Goal: Ask a question

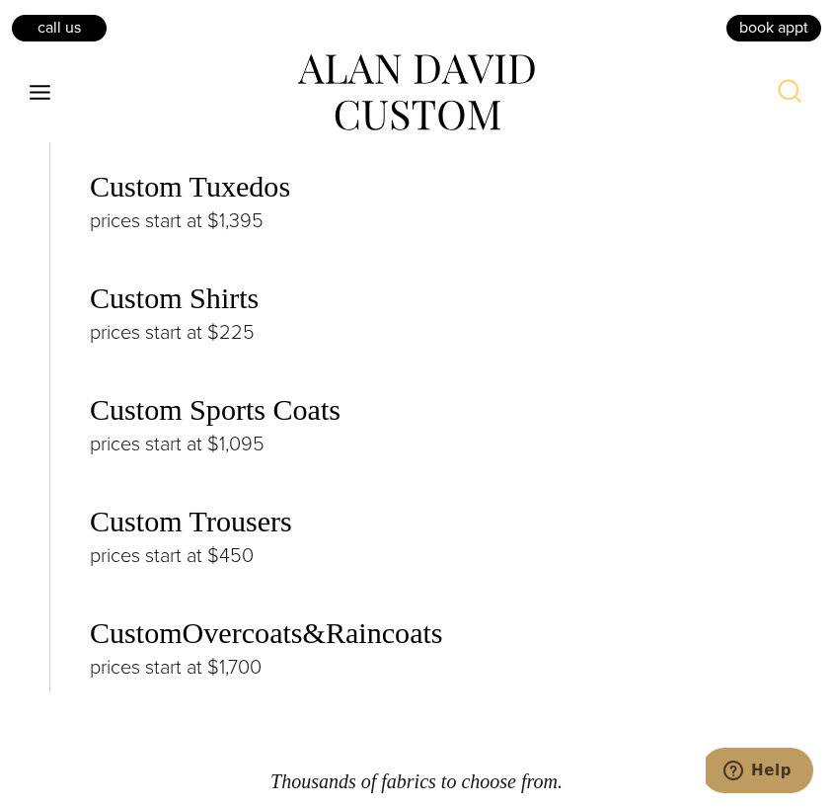
scroll to position [4301, 0]
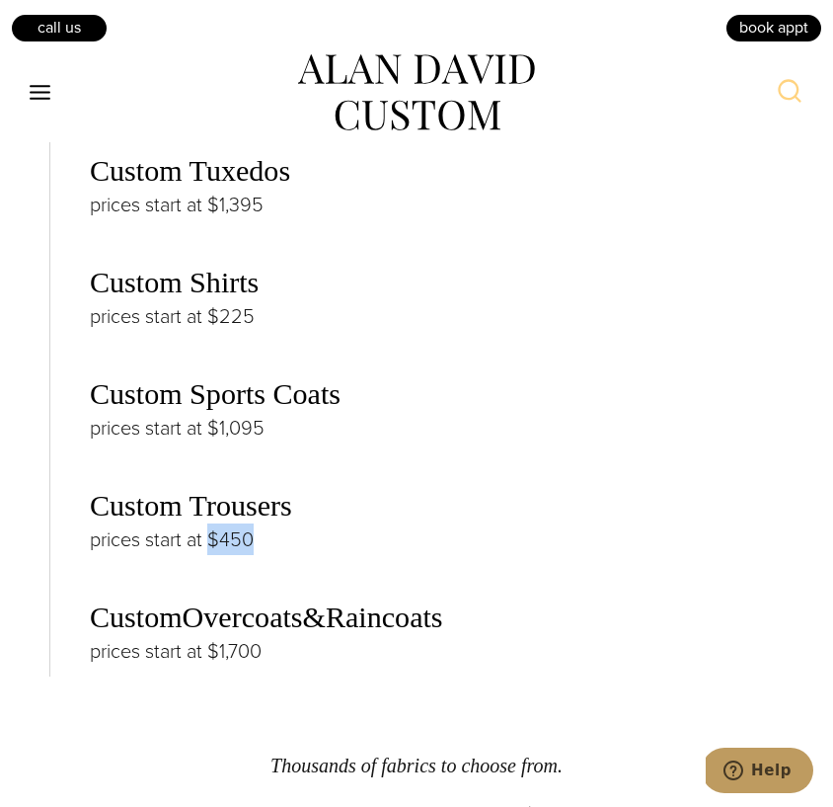
drag, startPoint x: 206, startPoint y: 504, endPoint x: 268, endPoint y: 503, distance: 61.2
click at [268, 523] on p "prices start at $450" at bounding box center [437, 539] width 694 height 32
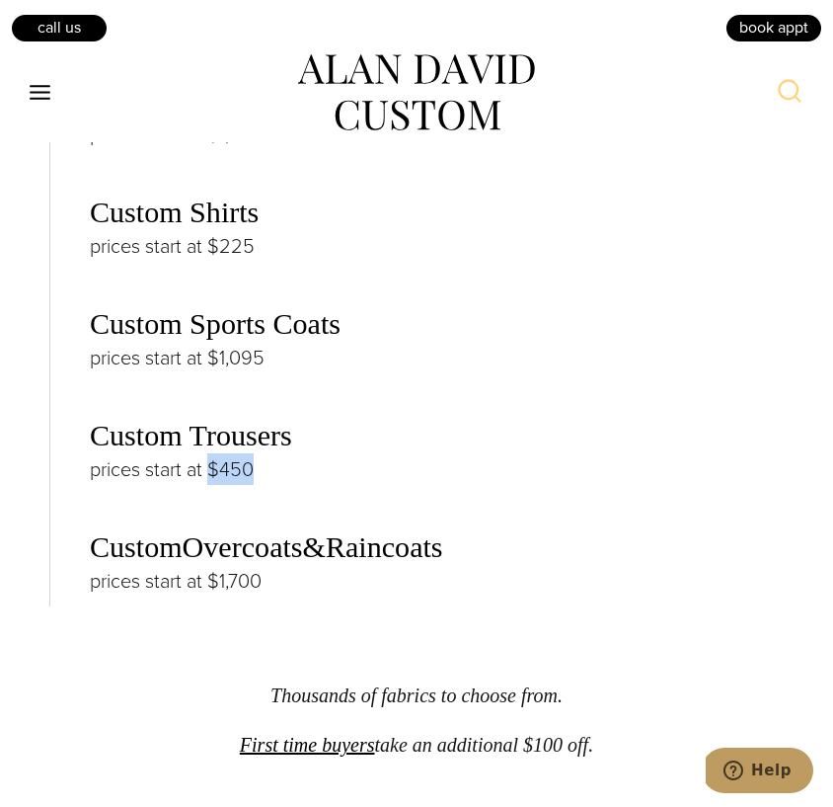
scroll to position [4393, 0]
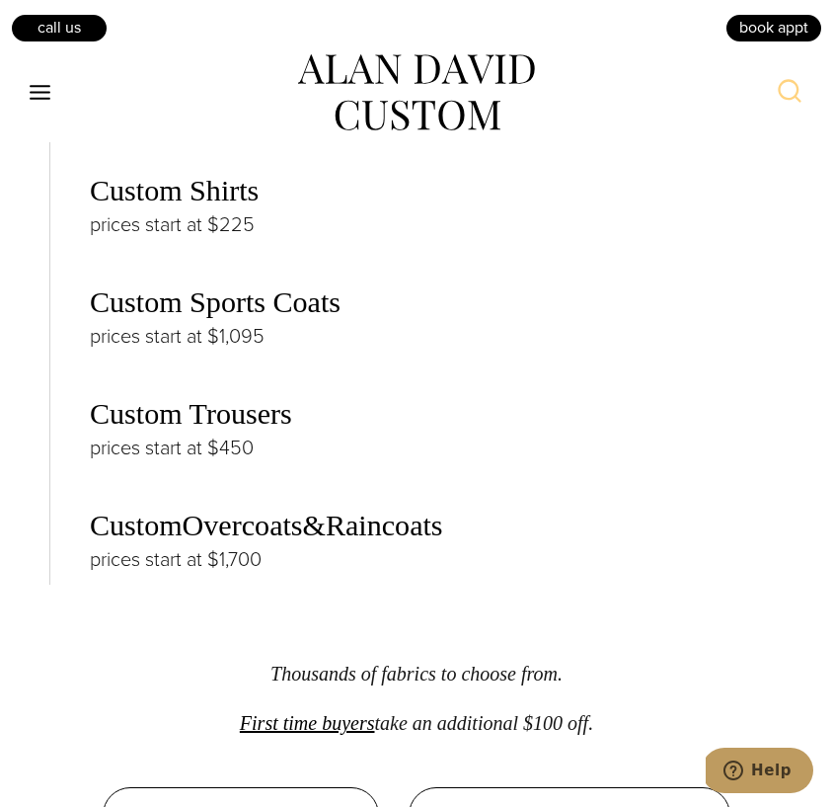
click at [187, 559] on div "Thousands of Fabrics to Choose From Great representation for every budget Custo…" at bounding box center [416, 275] width 734 height 1135
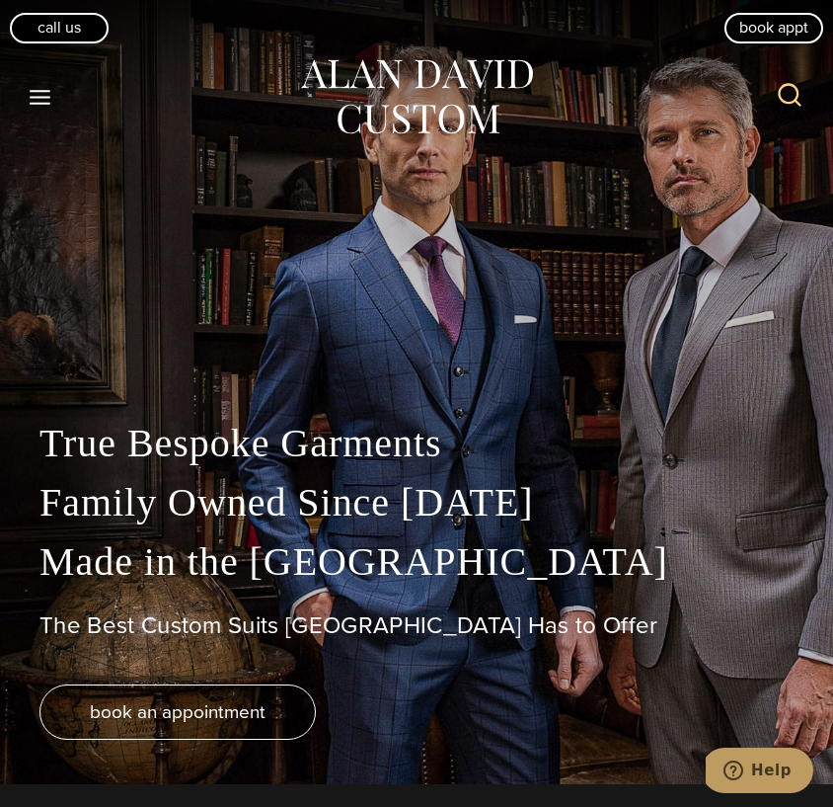
scroll to position [0, 0]
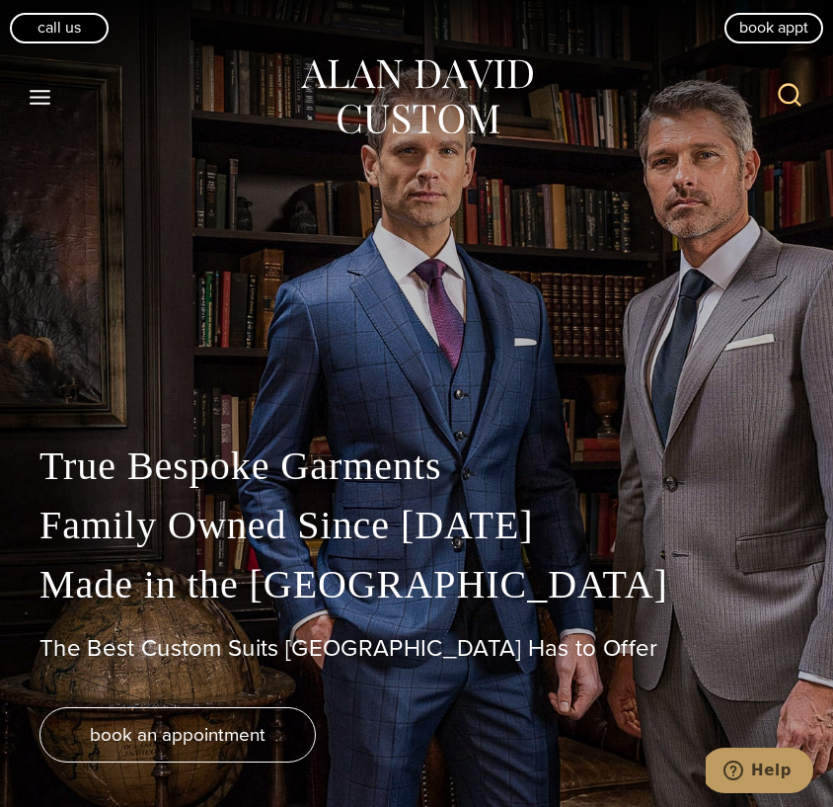
click at [41, 96] on icon "Open menu" at bounding box center [40, 97] width 21 height 15
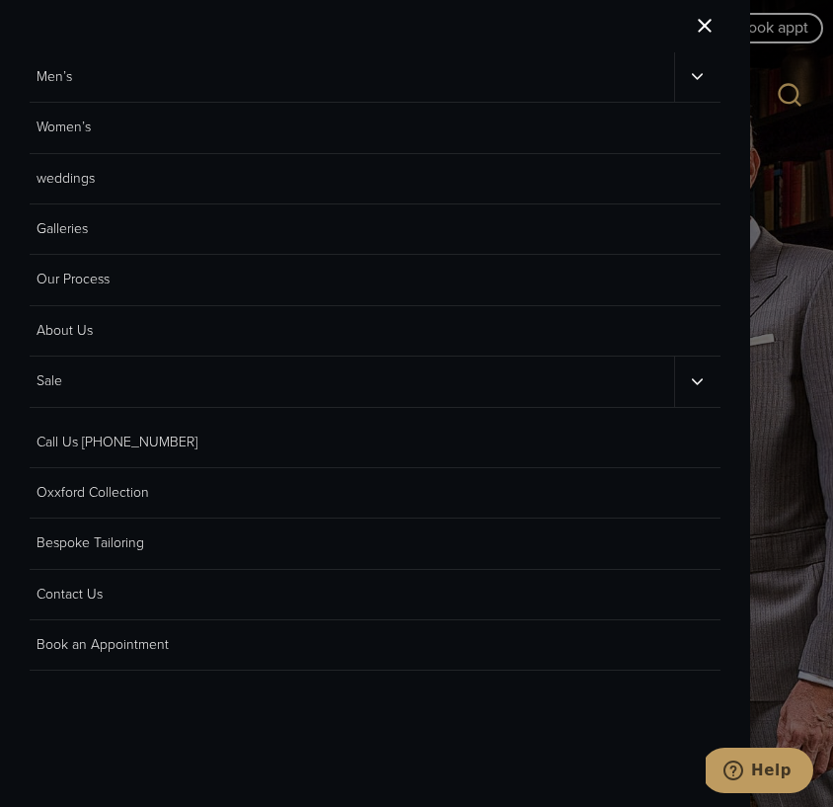
click at [41, 96] on link "Men’s" at bounding box center [352, 76] width 645 height 49
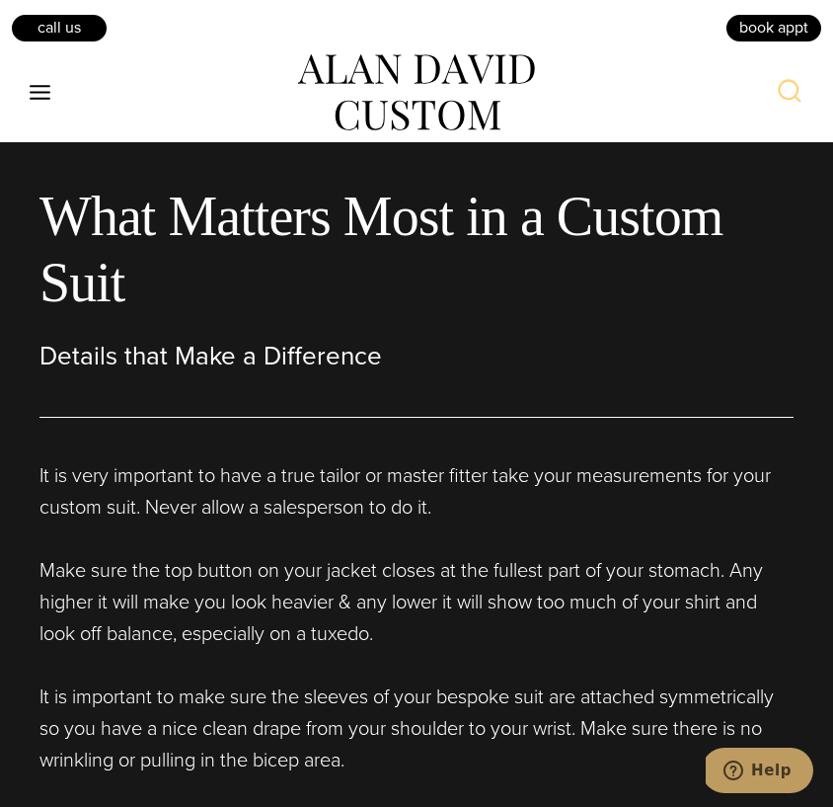
scroll to position [8606, 0]
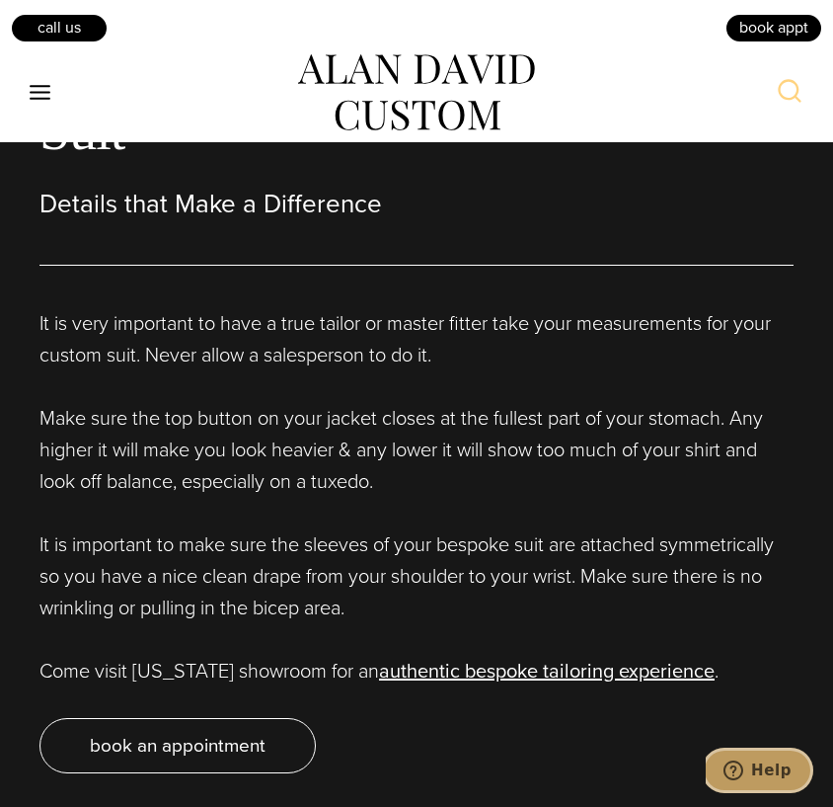
click at [743, 774] on icon "Help" at bounding box center [734, 770] width 20 height 20
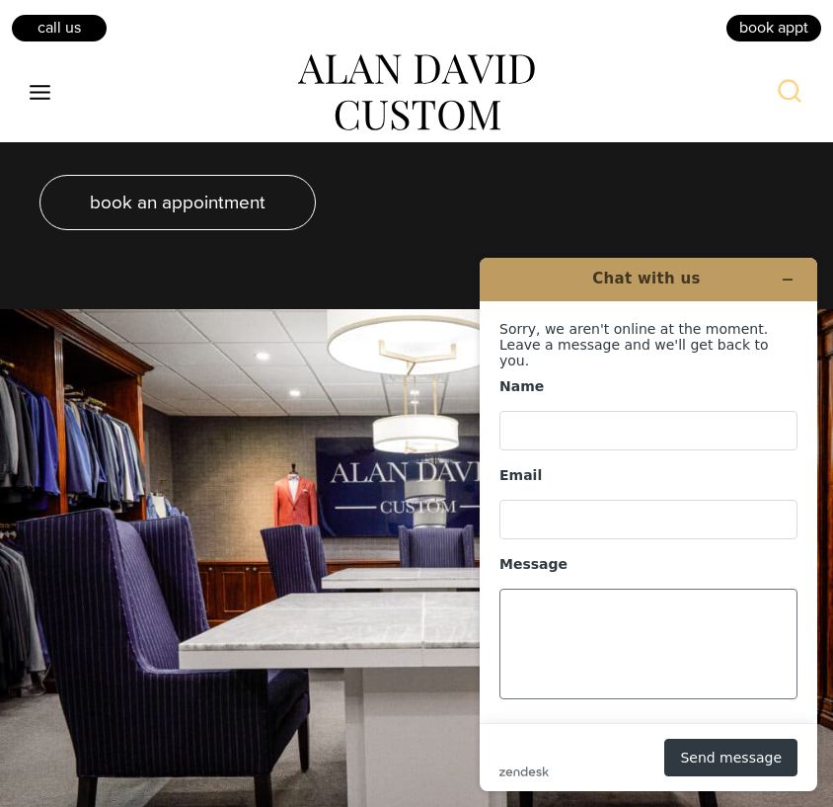
scroll to position [9150, 0]
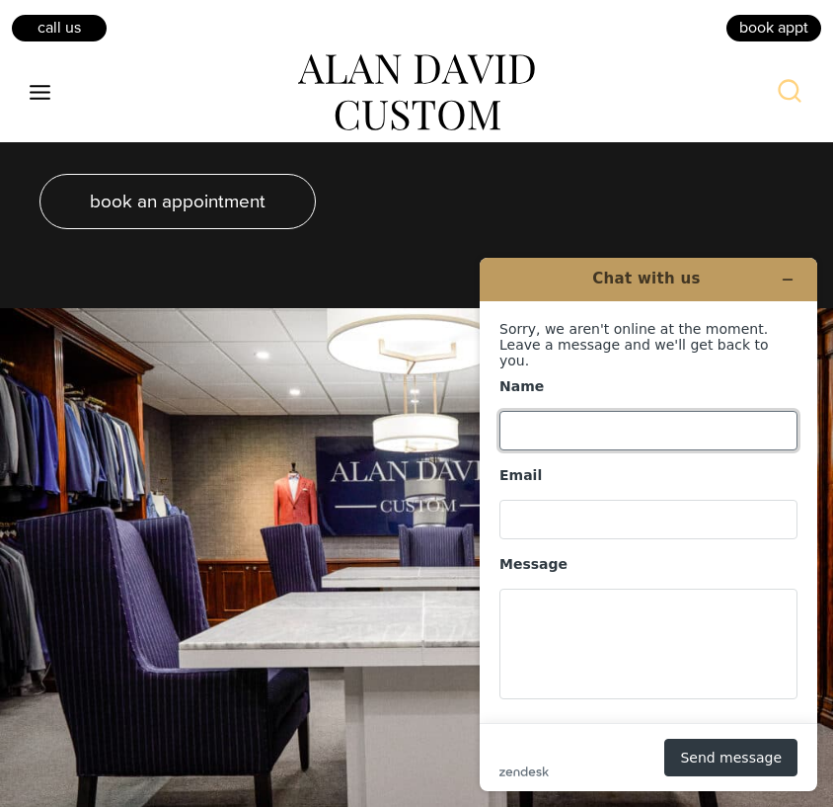
click at [564, 419] on input "Name" at bounding box center [649, 430] width 298 height 39
click at [787, 280] on icon "Minimize widget" at bounding box center [788, 279] width 14 height 14
